Goal: Task Accomplishment & Management: Use online tool/utility

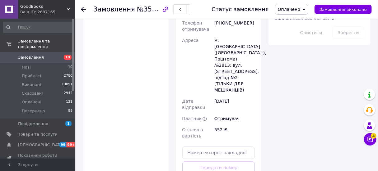
scroll to position [447, 0]
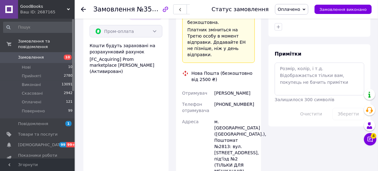
scroll to position [317, 0]
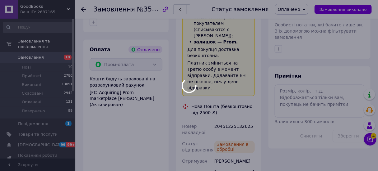
click at [219, 108] on div at bounding box center [189, 85] width 378 height 171
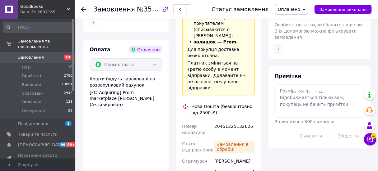
click at [219, 121] on div "20451225132625" at bounding box center [234, 129] width 43 height 17
copy div "20451225132625"
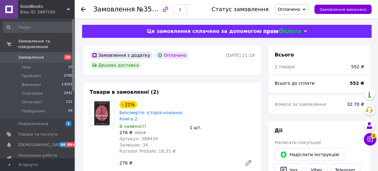
click at [86, 9] on use at bounding box center [83, 9] width 5 height 5
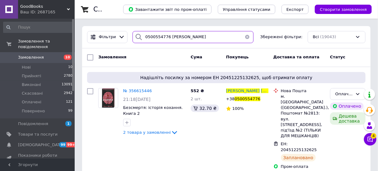
click at [184, 40] on input "0500554776 [PERSON_NAME]" at bounding box center [193, 37] width 121 height 12
paste input "999148326 [PERSON_NAME]"
type input "0999148326 [PERSON_NAME]"
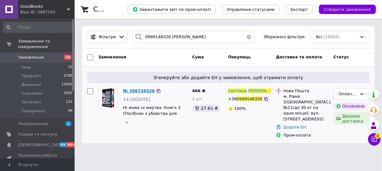
click at [137, 91] on span "№ 356716526" at bounding box center [139, 91] width 32 height 5
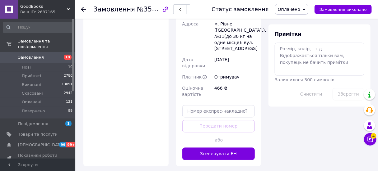
scroll to position [381, 0]
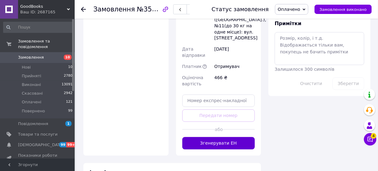
click at [207, 138] on button "Згенерувати ЕН" at bounding box center [218, 144] width 73 height 12
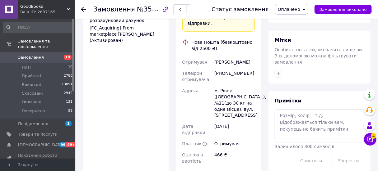
scroll to position [295, 0]
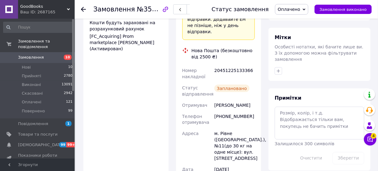
click at [232, 65] on div "20451225133366" at bounding box center [234, 73] width 43 height 17
copy div "20451225133366"
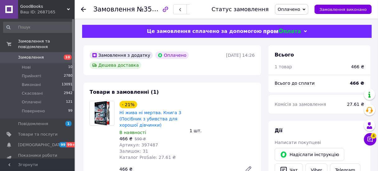
click at [83, 11] on use at bounding box center [83, 9] width 5 height 5
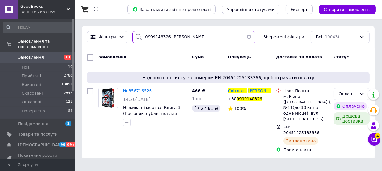
click at [205, 35] on input "0999148326 [PERSON_NAME]" at bounding box center [194, 37] width 123 height 12
paste input "634232842 [PERSON_NAME]"
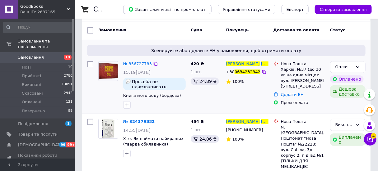
scroll to position [46, 0]
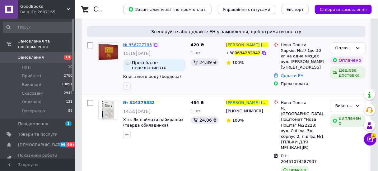
type input "0634232842 [PERSON_NAME]"
click at [135, 46] on span "№ 356727783" at bounding box center [137, 45] width 29 height 5
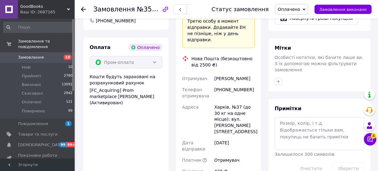
scroll to position [358, 0]
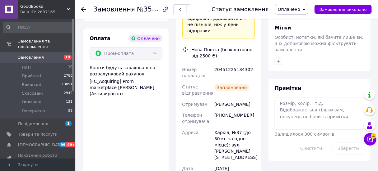
scroll to position [303, 0]
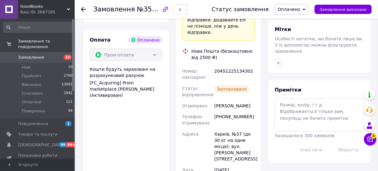
drag, startPoint x: 225, startPoint y: 57, endPoint x: 227, endPoint y: 52, distance: 4.9
click at [227, 66] on div "20451225134302" at bounding box center [234, 74] width 43 height 17
copy div "20451225134302"
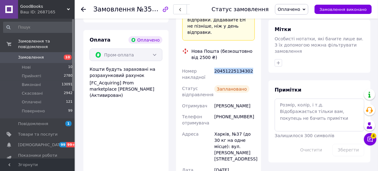
scroll to position [0, 0]
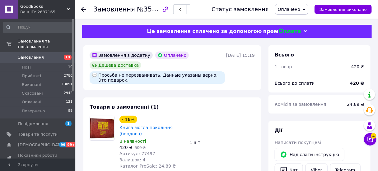
click at [83, 10] on icon at bounding box center [83, 9] width 5 height 5
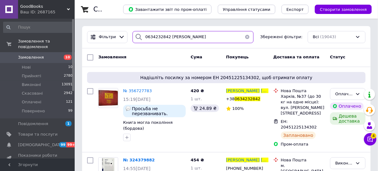
click at [171, 40] on input "0634232842 [PERSON_NAME]" at bounding box center [193, 37] width 121 height 12
paste input "79696459 [PERSON_NAME]"
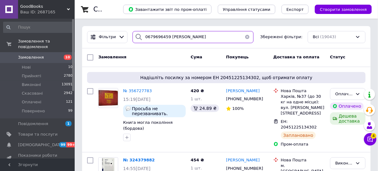
type input "0679696459 [PERSON_NAME]"
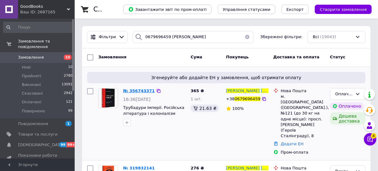
click at [142, 90] on span "№ 356743371" at bounding box center [139, 91] width 32 height 5
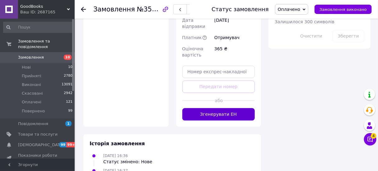
scroll to position [423, 0]
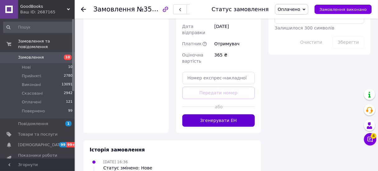
click at [205, 114] on button "Згенерувати ЕН" at bounding box center [218, 120] width 73 height 12
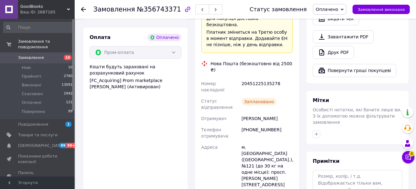
scroll to position [231, 0]
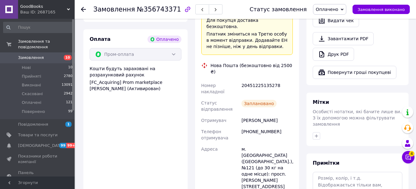
click at [248, 80] on div "20451225135278" at bounding box center [267, 88] width 54 height 17
copy div "20451225135278"
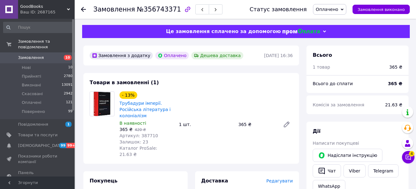
click at [83, 9] on use at bounding box center [83, 9] width 5 height 5
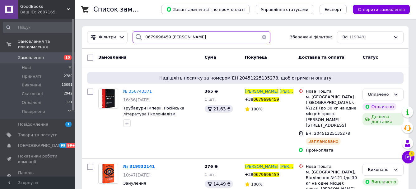
click at [177, 35] on input "0679696459 [PERSON_NAME]" at bounding box center [202, 37] width 138 height 12
paste input "81187167 [PERSON_NAME]"
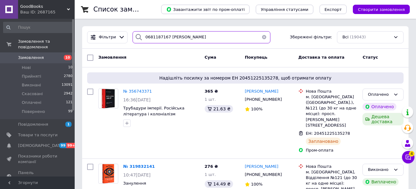
type input "0681187167 [PERSON_NAME]"
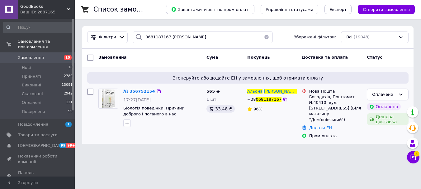
click at [140, 91] on span "№ 356752154" at bounding box center [139, 91] width 32 height 5
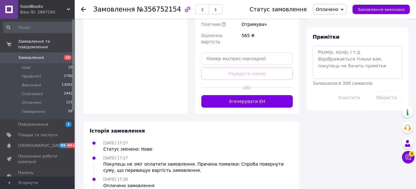
scroll to position [371, 0]
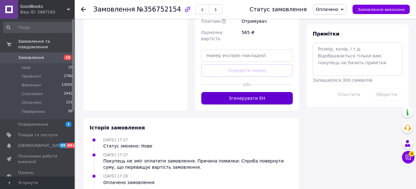
click at [223, 92] on button "Згенерувати ЕН" at bounding box center [247, 98] width 92 height 12
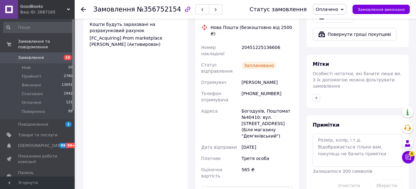
scroll to position [270, 0]
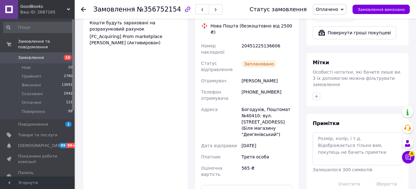
click at [246, 40] on div "20451225136606" at bounding box center [267, 48] width 54 height 17
copy div "20451225136606"
drag, startPoint x: 208, startPoint y: 185, endPoint x: 208, endPoint y: 200, distance: 15.2
click at [208, 171] on html "GoodBooks Ваш ID: 2687165 Сайт GoodBooks Кабінет покупця Перевірити стан систем…" at bounding box center [208, 33] width 416 height 607
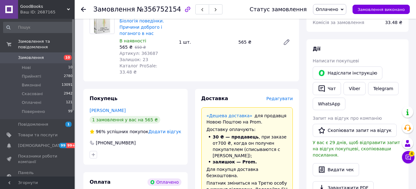
scroll to position [0, 0]
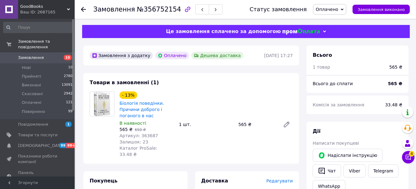
click at [84, 7] on icon at bounding box center [83, 9] width 5 height 5
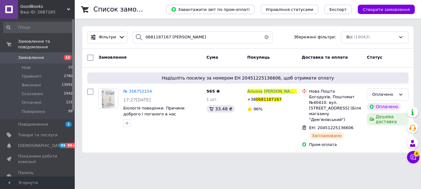
click at [217, 44] on div "Фільтри 0681187167 [PERSON_NAME] Збережені фільтри: Всі (19043)" at bounding box center [247, 37] width 331 height 22
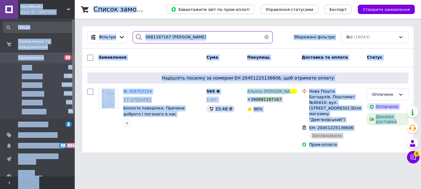
click at [207, 40] on input "0681187167 [PERSON_NAME]" at bounding box center [203, 37] width 140 height 12
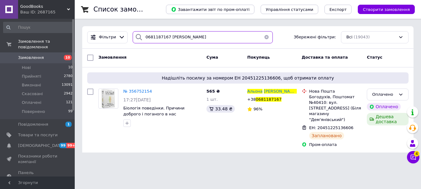
paste input "954629435 [PERSON_NAME]"
type input "0954629435 [PERSON_NAME]"
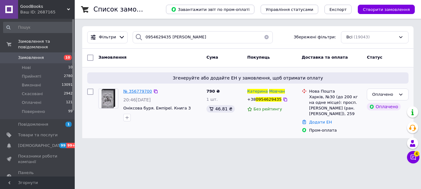
click at [133, 91] on span "№ 356779700" at bounding box center [137, 91] width 29 height 5
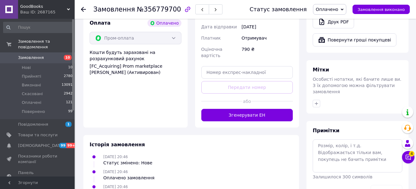
scroll to position [284, 0]
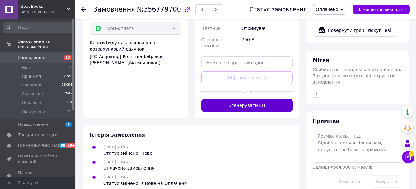
click at [227, 99] on button "Згенерувати ЕН" at bounding box center [247, 105] width 92 height 12
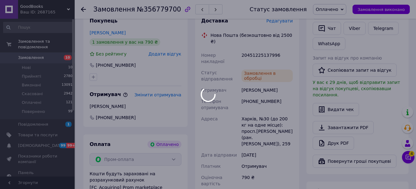
scroll to position [107, 0]
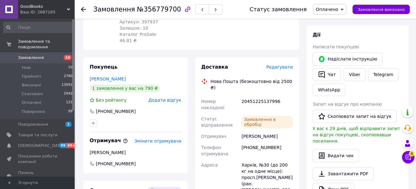
click at [250, 96] on div "20451225137996" at bounding box center [267, 104] width 54 height 17
copy div "20451225137996"
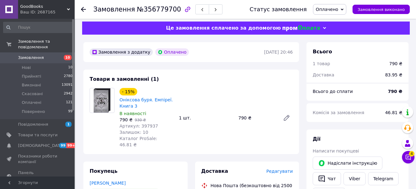
scroll to position [0, 0]
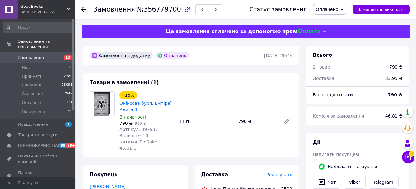
click at [85, 10] on use at bounding box center [83, 9] width 5 height 5
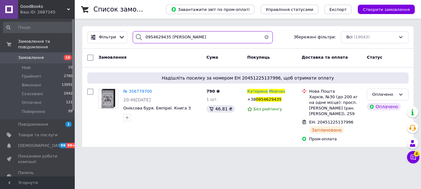
click at [196, 37] on input "0954629435 [PERSON_NAME]" at bounding box center [203, 37] width 140 height 12
paste input "35748309 [PERSON_NAME]"
type input "0935748309 [PERSON_NAME]"
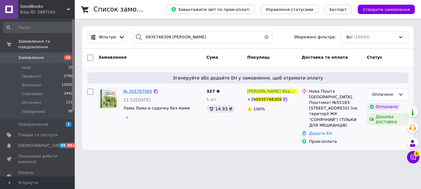
drag, startPoint x: 176, startPoint y: 122, endPoint x: 140, endPoint y: 89, distance: 49.3
click at [140, 89] on span "№ 356787988" at bounding box center [137, 91] width 29 height 5
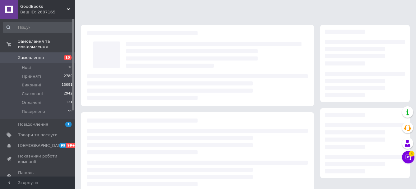
click at [140, 90] on div at bounding box center [197, 87] width 221 height 26
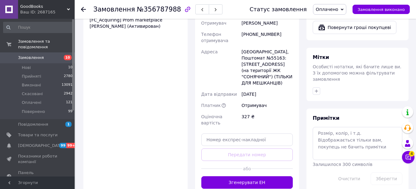
scroll to position [343, 0]
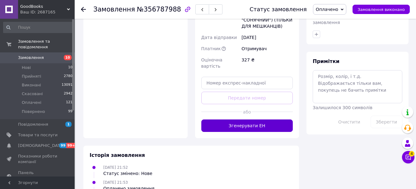
click at [226, 119] on button "Згенерувати ЕН" at bounding box center [247, 125] width 92 height 12
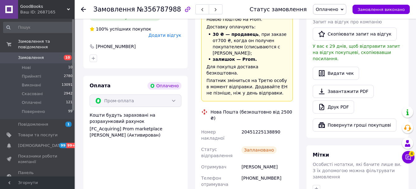
scroll to position [150, 0]
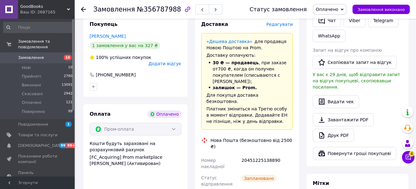
click at [254, 154] on div "20451225138890" at bounding box center [267, 162] width 54 height 17
copy div "20451225138890"
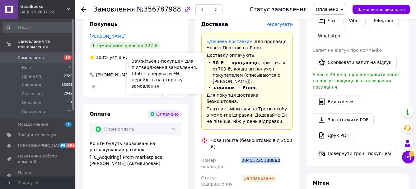
scroll to position [0, 0]
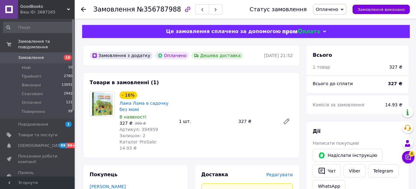
click at [84, 11] on icon at bounding box center [83, 9] width 5 height 5
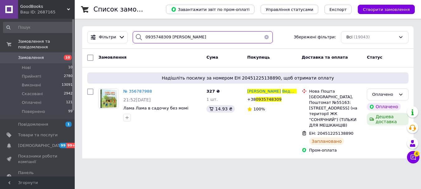
click at [206, 41] on input "0935748309 [PERSON_NAME]" at bounding box center [203, 37] width 140 height 12
paste input "56501044 [PERSON_NAME]"
type input "0956501044 [PERSON_NAME]"
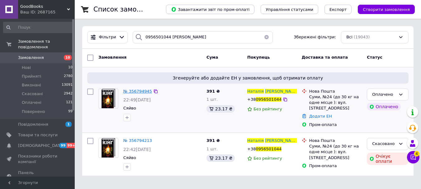
click at [138, 91] on span "№ 356794945" at bounding box center [137, 91] width 29 height 5
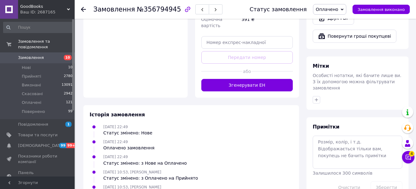
scroll to position [284, 0]
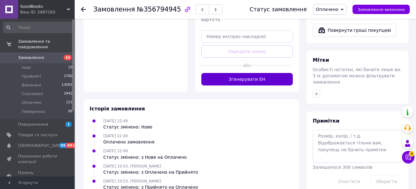
click at [228, 73] on button "Згенерувати ЕН" at bounding box center [247, 79] width 92 height 12
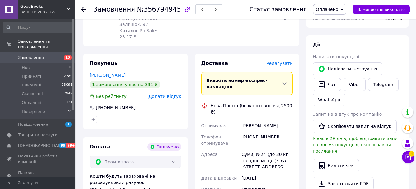
scroll to position [97, 0]
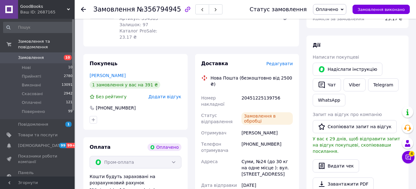
click at [249, 92] on div "20451225139756" at bounding box center [267, 100] width 54 height 17
copy div "20451225139756"
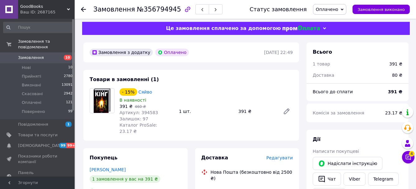
scroll to position [0, 0]
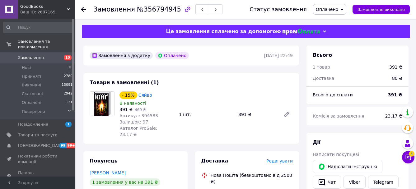
click at [85, 11] on icon at bounding box center [83, 9] width 5 height 5
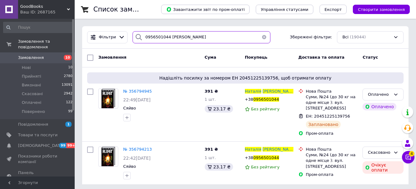
click at [177, 38] on input "0956501044 [PERSON_NAME]" at bounding box center [202, 37] width 138 height 12
paste input "7240924 [PERSON_NAME]"
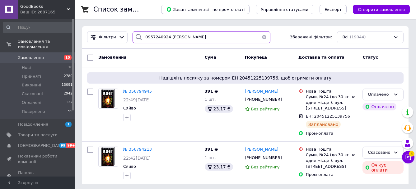
type input "0957240924 [PERSON_NAME]"
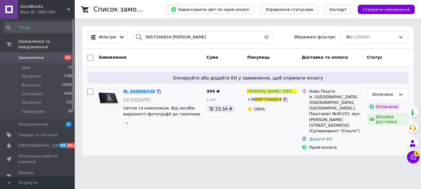
click at [136, 92] on span "№ 356800538" at bounding box center [139, 91] width 32 height 5
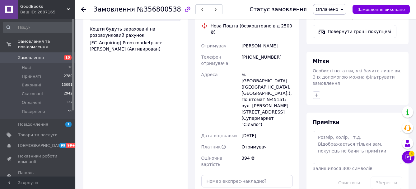
scroll to position [325, 0]
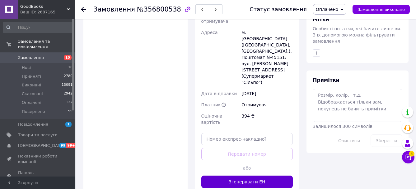
click at [227, 171] on button "Згенерувати ЕН" at bounding box center [247, 181] width 92 height 12
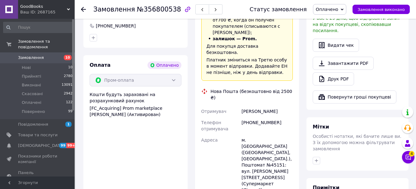
scroll to position [216, 0]
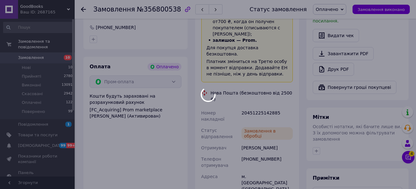
click at [249, 90] on div at bounding box center [208, 94] width 416 height 189
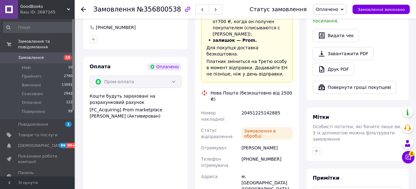
click at [252, 107] on div "20451225142885" at bounding box center [267, 115] width 54 height 17
copy div "20451225142885"
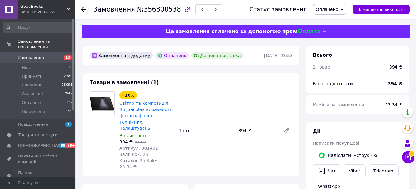
click at [81, 11] on div "Замовлення №356800538 Статус замовлення Оплачено Прийнято Виконано Скасовано По…" at bounding box center [245, 9] width 341 height 19
click at [83, 10] on use at bounding box center [83, 9] width 5 height 5
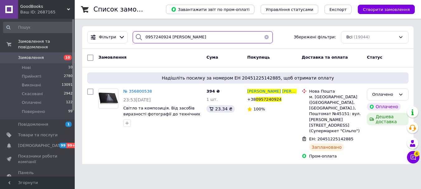
click at [204, 41] on input "0957240924 [PERSON_NAME]" at bounding box center [203, 37] width 140 height 12
paste input "635877029 [PERSON_NAME]"
type input "0635877029 [PERSON_NAME]"
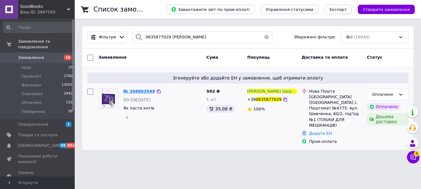
click at [145, 90] on span "№ 356803549" at bounding box center [139, 91] width 32 height 5
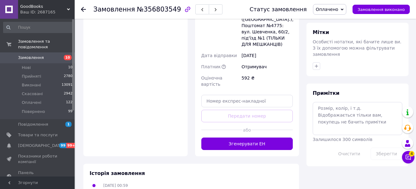
scroll to position [330, 0]
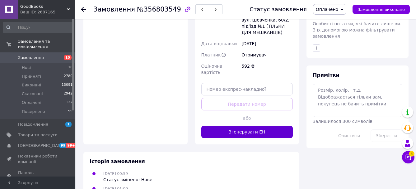
click at [229, 125] on button "Згенерувати ЕН" at bounding box center [247, 131] width 92 height 12
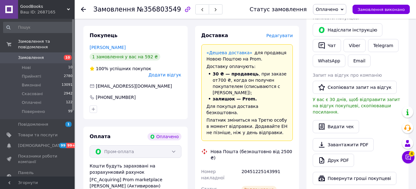
scroll to position [110, 0]
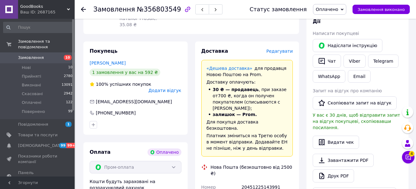
click at [252, 171] on div "20451225143991" at bounding box center [267, 189] width 54 height 17
copy div "20451225143991"
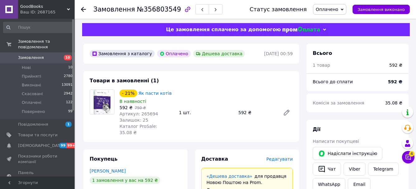
scroll to position [0, 0]
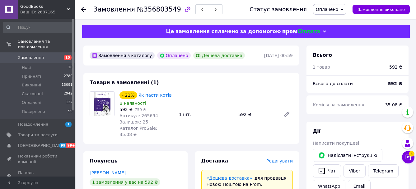
click at [86, 10] on div at bounding box center [87, 9] width 12 height 19
click at [84, 10] on icon at bounding box center [83, 9] width 5 height 5
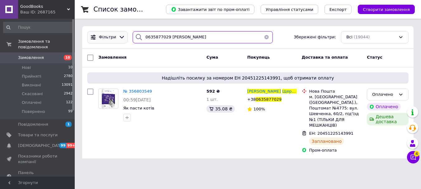
drag, startPoint x: 201, startPoint y: 38, endPoint x: 116, endPoint y: 35, distance: 85.3
click at [116, 35] on div "Фільтри 0635877029 [PERSON_NAME] Збережені фільтри: Всі (19044)" at bounding box center [248, 37] width 326 height 12
paste input "965132580 [PERSON_NAME]"
type input "0965132580 [PERSON_NAME]"
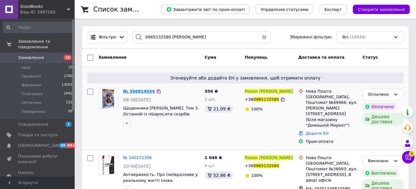
click at [130, 92] on span "№ 356814554" at bounding box center [139, 91] width 32 height 5
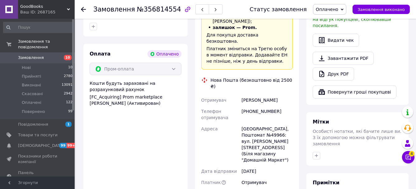
scroll to position [280, 0]
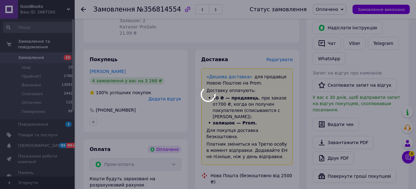
scroll to position [127, 0]
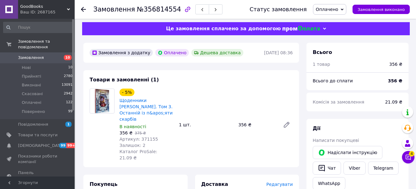
scroll to position [0, 0]
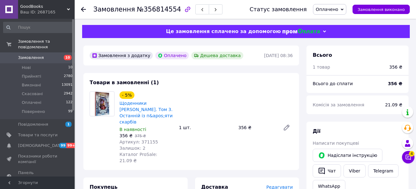
click at [86, 10] on div at bounding box center [87, 9] width 12 height 19
click at [82, 10] on icon at bounding box center [83, 9] width 5 height 5
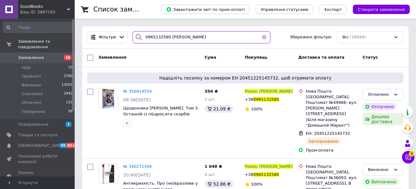
click at [191, 40] on input "0965132580 [PERSON_NAME]" at bounding box center [202, 37] width 138 height 12
paste input "661982511 [PERSON_NAME]"
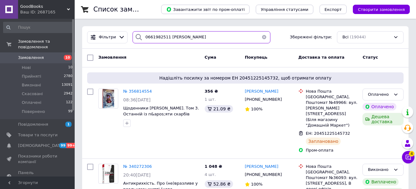
type input "0661982511 [PERSON_NAME]"
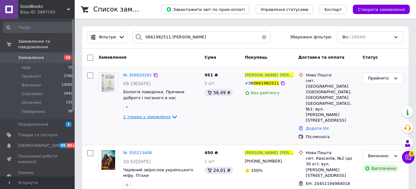
click at [171, 116] on icon at bounding box center [174, 116] width 7 height 7
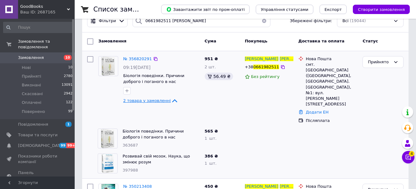
scroll to position [34, 0]
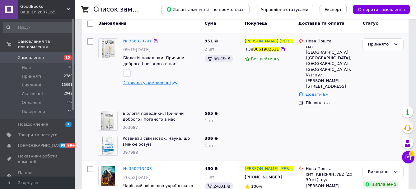
click at [129, 40] on span "№ 356820291" at bounding box center [137, 41] width 29 height 5
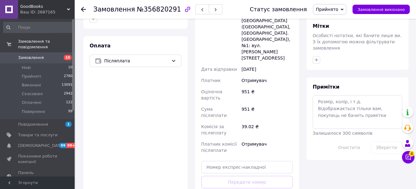
scroll to position [315, 0]
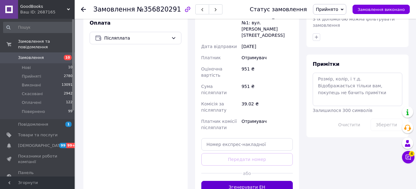
click at [241, 171] on button "Згенерувати ЕН" at bounding box center [247, 186] width 92 height 12
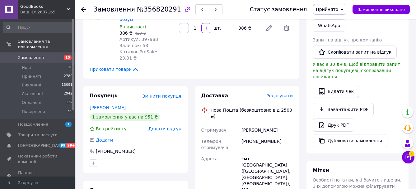
scroll to position [138, 0]
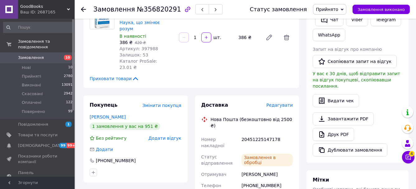
click at [252, 133] on div "20451225147178" at bounding box center [267, 141] width 54 height 17
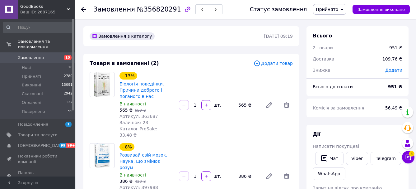
click at [81, 11] on icon at bounding box center [83, 9] width 5 height 5
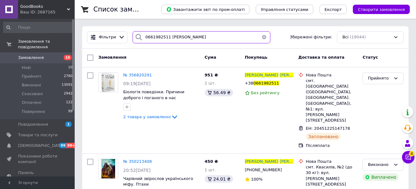
click at [223, 36] on input "0661982511 [PERSON_NAME]" at bounding box center [202, 37] width 138 height 12
paste input "2648007 [PERSON_NAME]"
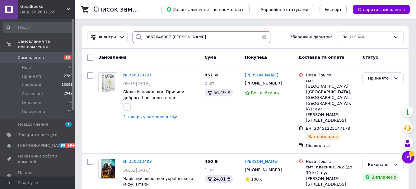
type input "0662648007 [PERSON_NAME]"
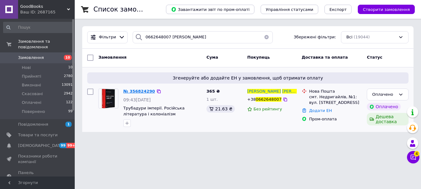
click at [140, 92] on span "№ 356824290" at bounding box center [139, 91] width 32 height 5
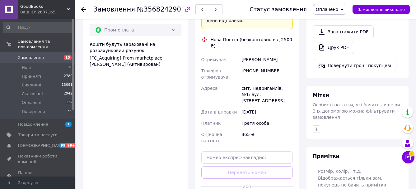
scroll to position [259, 0]
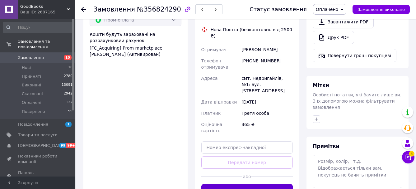
click at [244, 171] on button "Згенерувати ЕН" at bounding box center [247, 190] width 92 height 12
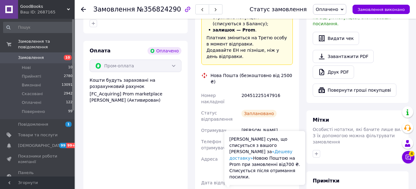
scroll to position [208, 0]
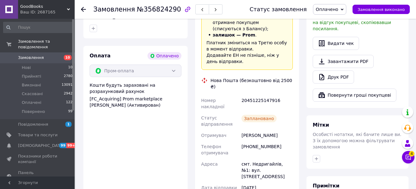
click at [252, 95] on div "20451225147916" at bounding box center [267, 103] width 54 height 17
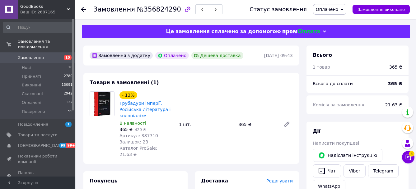
click at [81, 12] on div "Замовлення №356824290 Статус замовлення Оплачено Прийнято Виконано Скасовано По…" at bounding box center [245, 9] width 341 height 19
click at [85, 11] on icon at bounding box center [83, 9] width 5 height 5
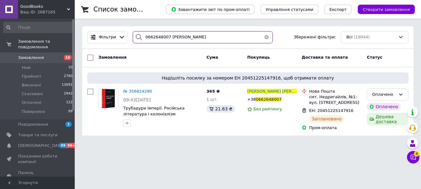
click at [158, 39] on input "0662648007 [PERSON_NAME]" at bounding box center [203, 37] width 140 height 12
paste input "976195386 [PERSON_NAME]"
type input "0976195386 [PERSON_NAME]"
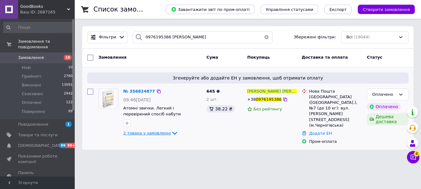
click at [164, 131] on span "2 товара у замовленні" at bounding box center [147, 132] width 48 height 5
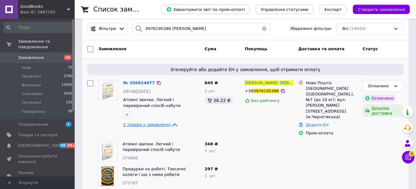
scroll to position [11, 0]
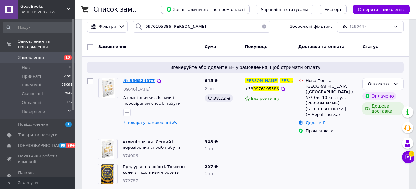
click at [142, 82] on span "№ 356824877" at bounding box center [139, 80] width 32 height 5
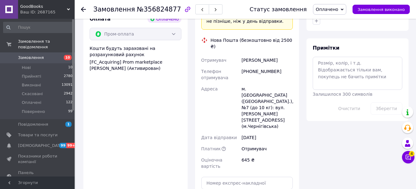
scroll to position [366, 0]
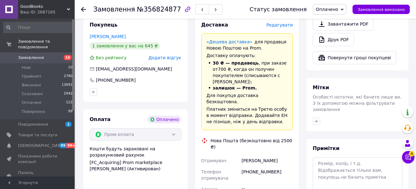
scroll to position [255, 0]
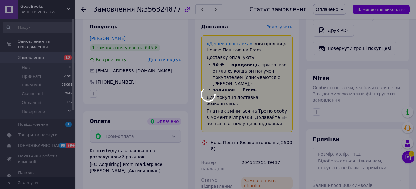
click at [256, 129] on div at bounding box center [208, 94] width 416 height 189
click at [256, 129] on body "GoodBooks Ваш ID: 2687165 Сайт GoodBooks Кабінет покупця Перевірити стан систем…" at bounding box center [208, 79] width 416 height 669
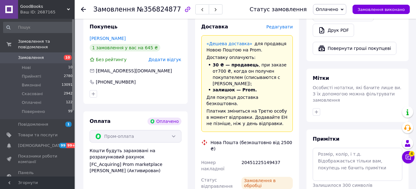
click at [256, 156] on div "20451225149437" at bounding box center [267, 164] width 54 height 17
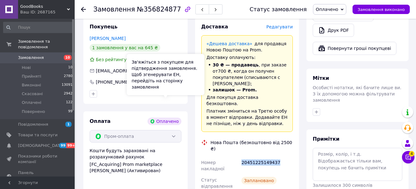
scroll to position [0, 0]
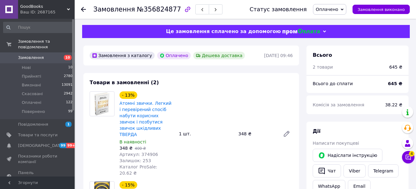
click at [85, 10] on use at bounding box center [83, 9] width 5 height 5
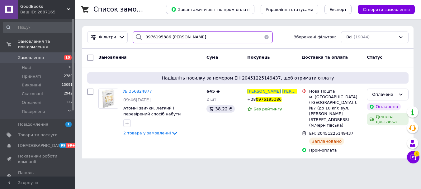
click at [208, 37] on input "0976195386 [PERSON_NAME]" at bounding box center [203, 37] width 140 height 12
paste input "677522900 [PERSON_NAME]"
type input "0677522900 [PERSON_NAME]"
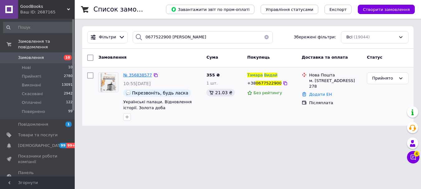
click at [136, 73] on span "№ 356838577" at bounding box center [137, 74] width 29 height 5
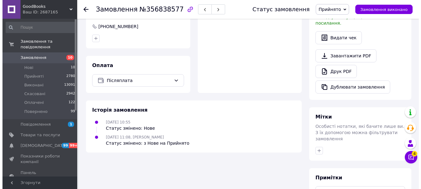
scroll to position [191, 0]
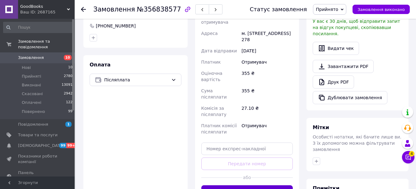
click at [235, 171] on button "Згенерувати ЕН" at bounding box center [247, 191] width 92 height 12
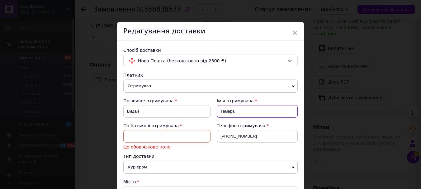
click at [237, 108] on input "Тамара" at bounding box center [257, 111] width 81 height 12
click at [180, 142] on div "По батькові отримувача Це обов'язкове поле" at bounding box center [166, 135] width 87 height 27
paste input "Тамара"
click at [179, 139] on input at bounding box center [166, 136] width 87 height 12
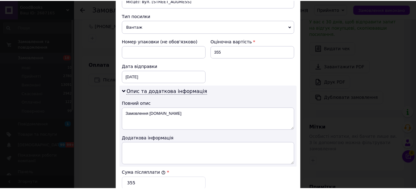
scroll to position [381, 0]
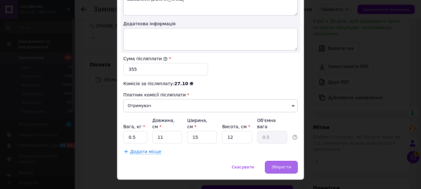
type input "Тамара"
click at [280, 164] on span "Зберегти" at bounding box center [281, 166] width 20 height 5
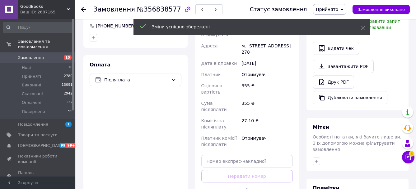
scroll to position [184, 0]
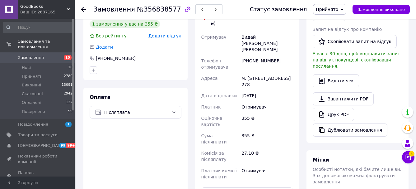
scroll to position [152, 0]
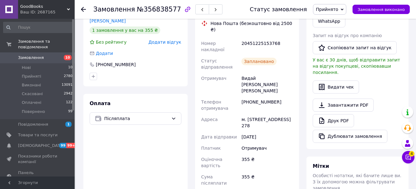
click at [268, 38] on div "20451225153768" at bounding box center [267, 46] width 54 height 17
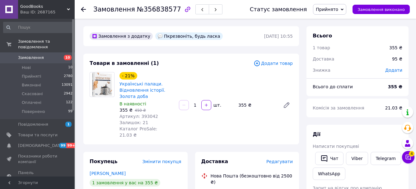
click at [86, 11] on icon at bounding box center [83, 9] width 5 height 5
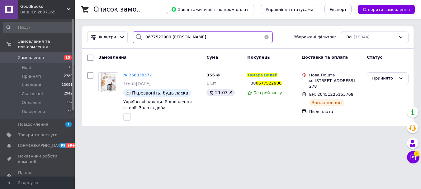
click at [223, 31] on input "0677522900 [PERSON_NAME]" at bounding box center [203, 37] width 140 height 12
paste input "976115237 [PERSON_NAME]"
type input "0976115237 [PERSON_NAME]"
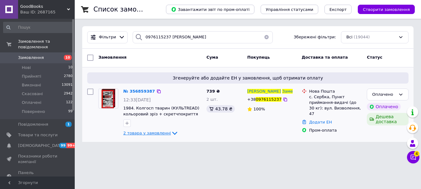
click at [164, 132] on span "2 товара у замовленні" at bounding box center [147, 132] width 48 height 5
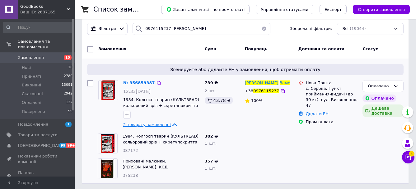
scroll to position [11, 0]
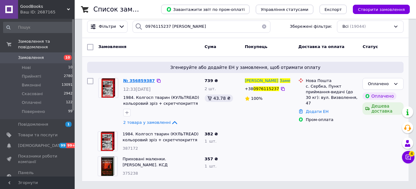
click at [137, 80] on span "№ 356859387" at bounding box center [139, 80] width 32 height 5
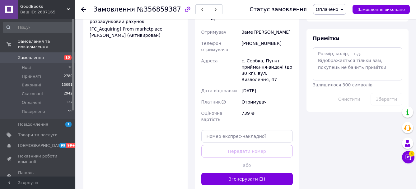
scroll to position [368, 0]
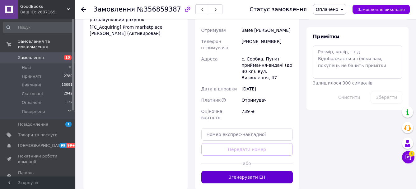
click at [249, 170] on button "Згенерувати ЕН" at bounding box center [247, 176] width 92 height 12
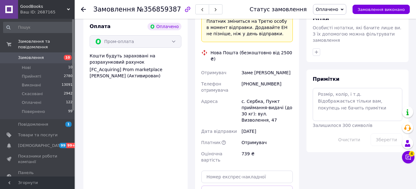
scroll to position [320, 0]
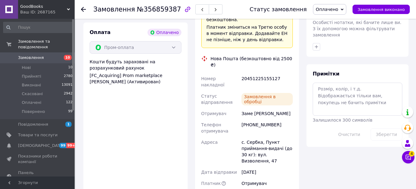
click at [252, 73] on div "20451225155127" at bounding box center [267, 81] width 54 height 17
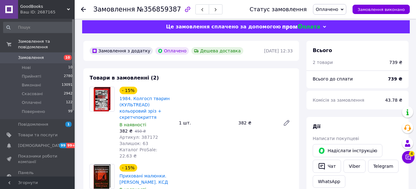
scroll to position [0, 0]
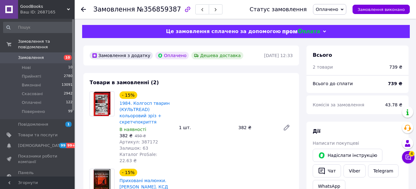
click at [82, 10] on use at bounding box center [83, 9] width 5 height 5
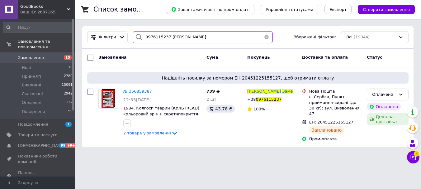
click at [217, 42] on input "0976115237 [PERSON_NAME]" at bounding box center [203, 37] width 140 height 12
paste input "509952187 [PERSON_NAME]"
type input "0509952187 [PERSON_NAME]"
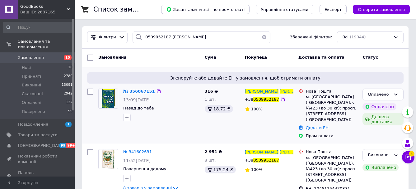
click at [137, 92] on span "№ 356867151" at bounding box center [139, 91] width 32 height 5
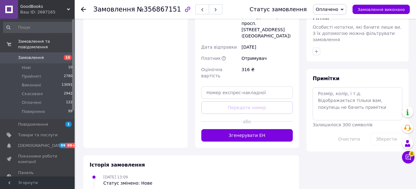
scroll to position [338, 0]
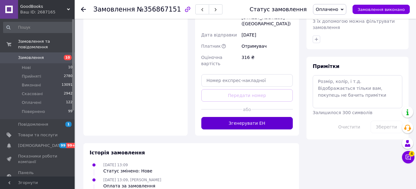
click at [236, 117] on button "Згенерувати ЕН" at bounding box center [247, 123] width 92 height 12
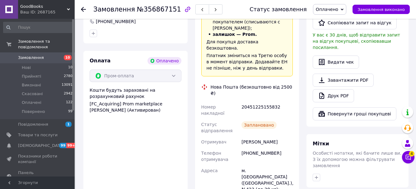
scroll to position [142, 0]
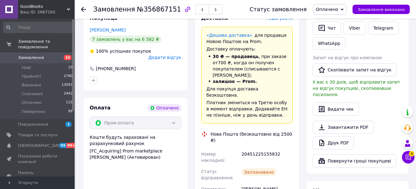
click at [246, 148] on div "20451225155832" at bounding box center [267, 156] width 54 height 17
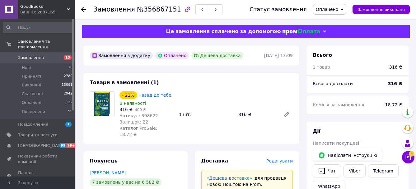
click at [82, 7] on icon at bounding box center [83, 9] width 5 height 5
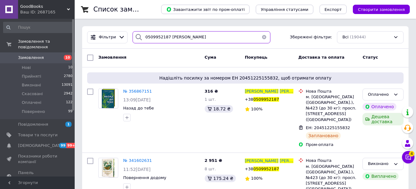
click at [200, 39] on input "0509952187 [PERSON_NAME]" at bounding box center [202, 37] width 138 height 12
paste input "972062420 [PERSON_NAME]"
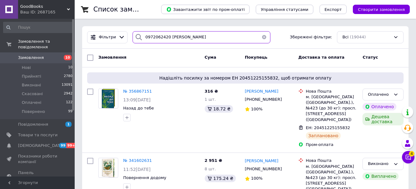
type input "0972062420 [PERSON_NAME]"
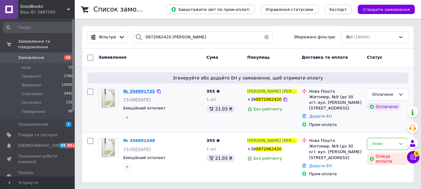
click at [146, 93] on span "№ 356891735" at bounding box center [139, 91] width 32 height 5
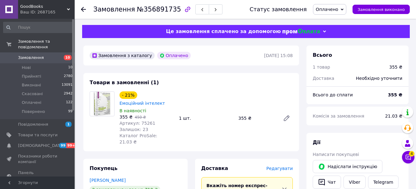
scroll to position [123, 0]
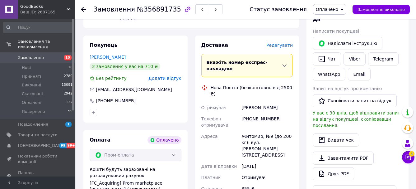
click at [83, 10] on icon at bounding box center [83, 9] width 5 height 5
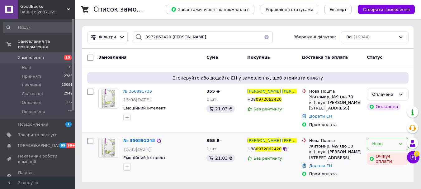
click at [380, 140] on div "Нове" at bounding box center [384, 143] width 24 height 7
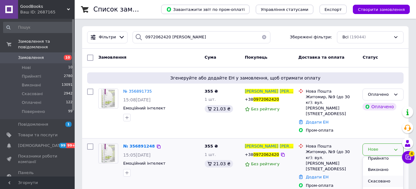
scroll to position [5, 0]
click at [378, 171] on li "Скасовано" at bounding box center [383, 180] width 40 height 12
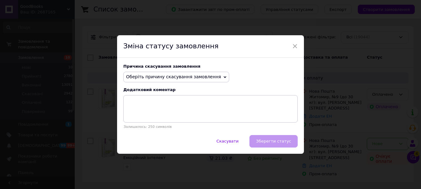
click at [185, 79] on span "Оберіть причину скасування замовлення" at bounding box center [173, 76] width 95 height 5
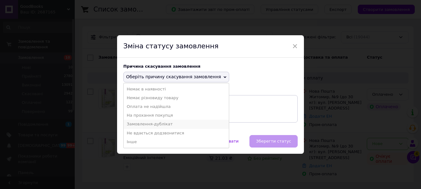
click at [166, 123] on li "Замовлення-дублікат" at bounding box center [176, 123] width 105 height 9
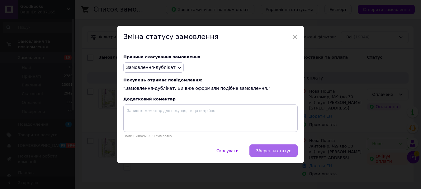
click at [265, 154] on button "Зберегти статус" at bounding box center [273, 150] width 48 height 12
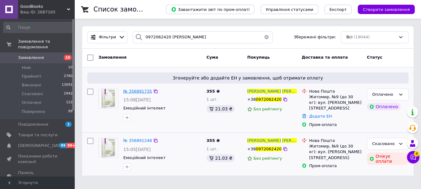
click at [134, 93] on span "№ 356891735" at bounding box center [137, 91] width 29 height 5
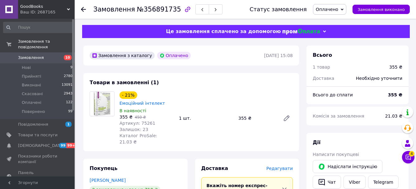
click at [86, 11] on icon at bounding box center [83, 9] width 5 height 5
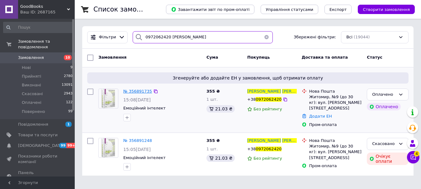
drag, startPoint x: 191, startPoint y: 41, endPoint x: 140, endPoint y: 91, distance: 70.6
click at [140, 91] on div "Фільтри 0972062420 [PERSON_NAME] Збережені фільтри: Всі (19044) Замовлення Cума…" at bounding box center [247, 100] width 331 height 149
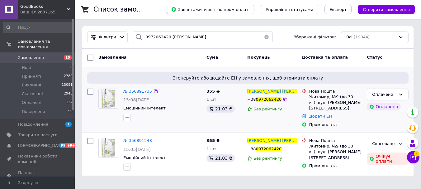
click at [140, 91] on span "№ 356891735" at bounding box center [137, 91] width 29 height 5
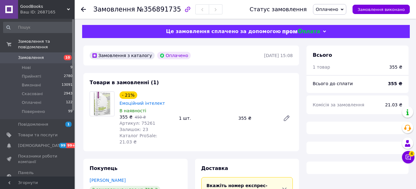
scroll to position [123, 0]
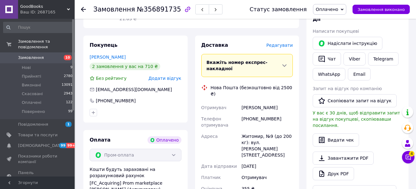
click at [84, 11] on icon at bounding box center [83, 9] width 5 height 5
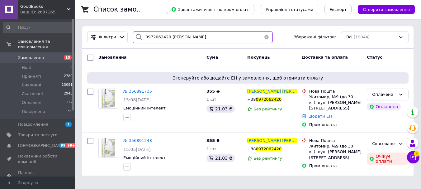
click at [202, 39] on input "0972062420 [PERSON_NAME]" at bounding box center [203, 37] width 140 height 12
paste input "676191260 [PERSON_NAME]"
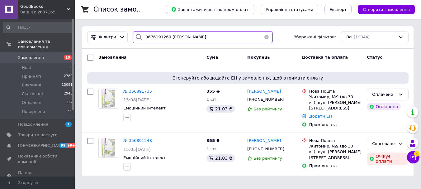
type input "0676191260 [PERSON_NAME]"
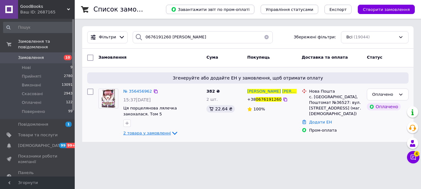
click at [162, 133] on span "2 товара у замовленні" at bounding box center [147, 132] width 48 height 5
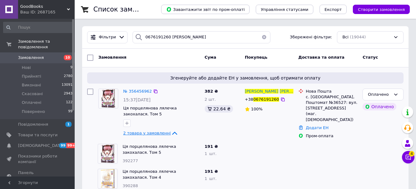
scroll to position [11, 0]
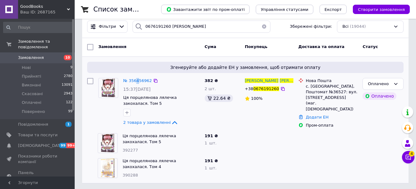
click at [137, 77] on div "№ 356456962 15:37[DATE] Ця порцелянова лялечка закохалася. Том 5 2 товара у зам…" at bounding box center [162, 102] width 82 height 54
click at [137, 77] on div "№ 356456962" at bounding box center [138, 80] width 30 height 7
click at [141, 81] on span "№ 356456962" at bounding box center [137, 80] width 29 height 5
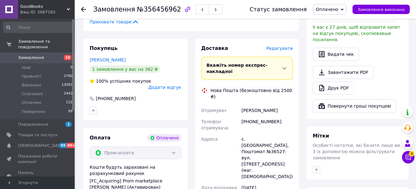
scroll to position [208, 0]
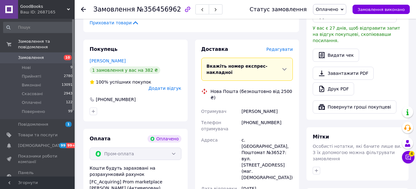
click at [84, 7] on icon at bounding box center [83, 9] width 5 height 5
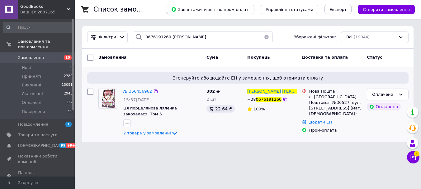
click at [168, 127] on div at bounding box center [162, 123] width 81 height 10
click at [320, 119] on link "Додати ЕН" at bounding box center [320, 121] width 23 height 5
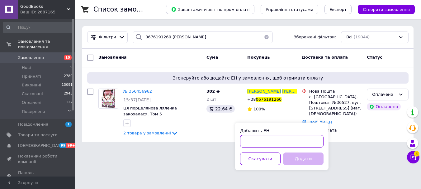
click at [262, 143] on input "Добавить ЕН" at bounding box center [281, 141] width 83 height 12
paste input "20451225170902"
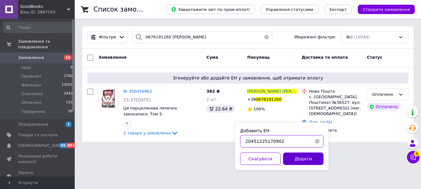
type input "20451225170902"
click at [294, 155] on button "Додати" at bounding box center [303, 158] width 40 height 12
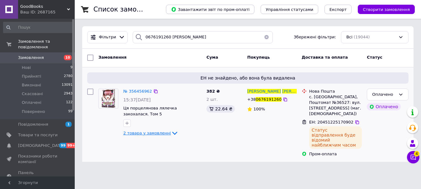
click at [171, 130] on icon at bounding box center [174, 132] width 7 height 7
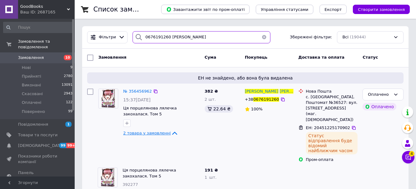
click at [209, 42] on input "0676191260 [PERSON_NAME]" at bounding box center [202, 37] width 138 height 12
paste input "986302771 [PERSON_NAME]"
type input "0986302771 [PERSON_NAME]"
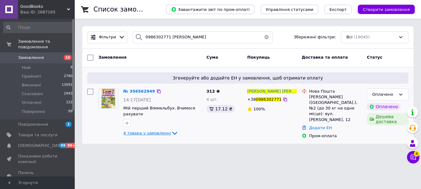
click at [171, 134] on icon at bounding box center [174, 132] width 7 height 7
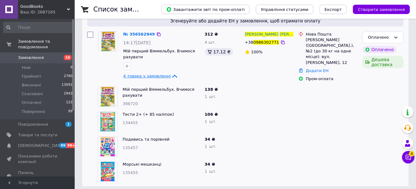
scroll to position [60, 0]
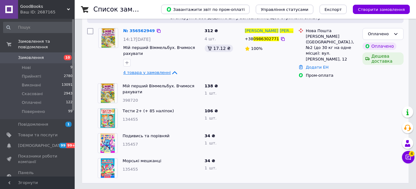
click at [147, 33] on div "№ 356562949" at bounding box center [139, 30] width 33 height 7
click at [138, 29] on span "№ 356562949" at bounding box center [139, 30] width 32 height 5
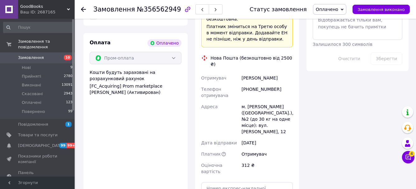
scroll to position [408, 0]
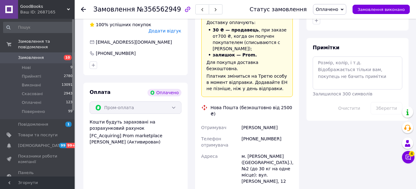
scroll to position [343, 0]
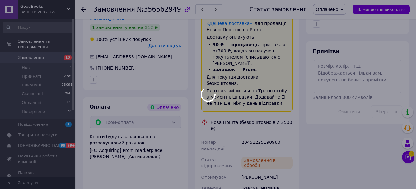
click at [251, 109] on div at bounding box center [208, 94] width 416 height 189
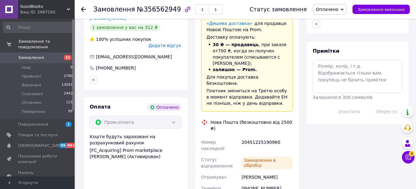
click at [256, 136] on div "20451225190960" at bounding box center [267, 144] width 54 height 17
